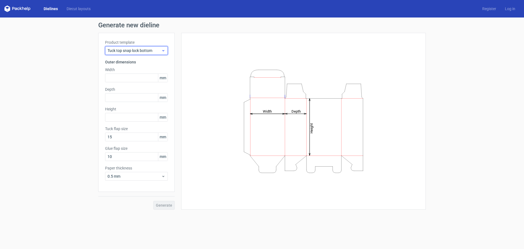
click at [153, 51] on span "Tuck top snap lock bottom" at bounding box center [135, 50] width 54 height 5
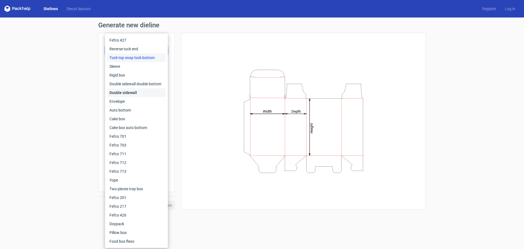
click at [139, 92] on div "Double sidewall" at bounding box center [136, 92] width 58 height 9
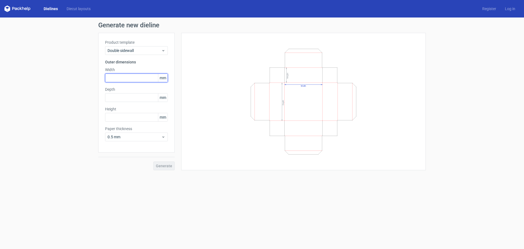
click at [116, 79] on input "text" at bounding box center [136, 77] width 63 height 9
type input "85"
click at [114, 99] on input "text" at bounding box center [136, 97] width 63 height 9
type input "35"
click at [113, 118] on input "text" at bounding box center [136, 117] width 63 height 9
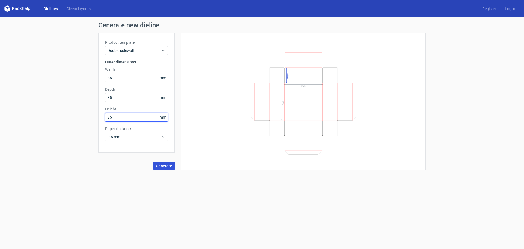
type input "85"
click at [162, 165] on span "Generate" at bounding box center [164, 166] width 16 height 4
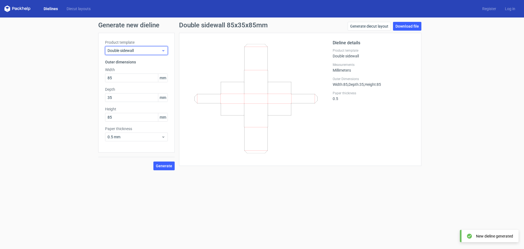
click at [141, 51] on span "Double sidewall" at bounding box center [135, 50] width 54 height 5
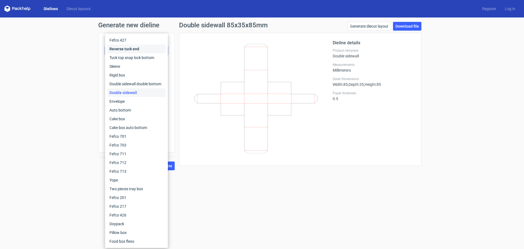
click at [139, 49] on div "Reverse tuck end" at bounding box center [136, 49] width 58 height 9
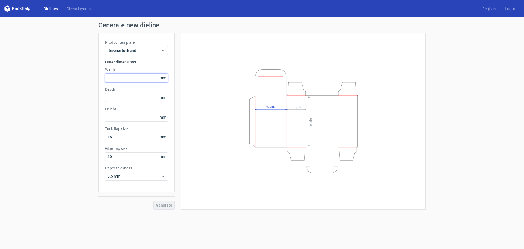
click at [122, 77] on input "text" at bounding box center [136, 77] width 63 height 9
type input "85"
click at [122, 114] on input "text" at bounding box center [136, 117] width 63 height 9
type input "85"
click at [119, 100] on input "text" at bounding box center [136, 97] width 63 height 9
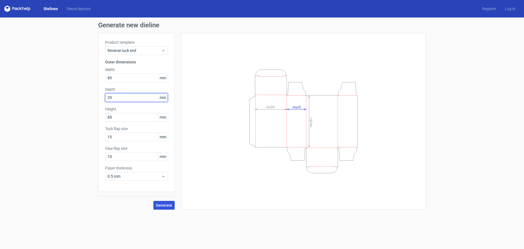
type input "35"
click at [165, 206] on span "Generate" at bounding box center [164, 205] width 16 height 4
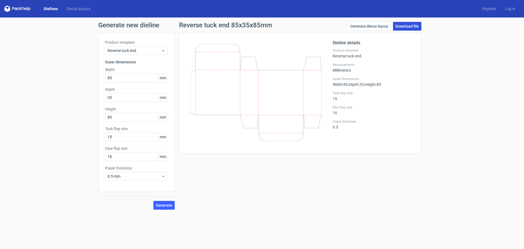
click at [407, 25] on link "Download file" at bounding box center [407, 26] width 28 height 9
